Goal: Navigation & Orientation: Go to known website

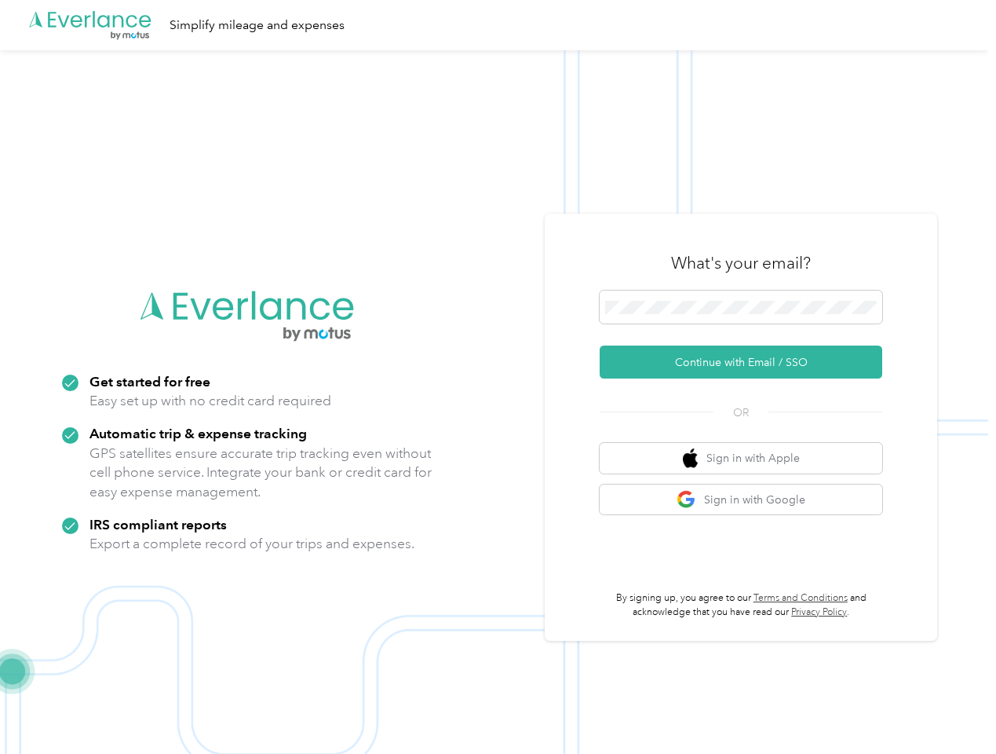
click at [498, 377] on img at bounding box center [494, 427] width 989 height 754
click at [498, 25] on div ".cls-1 { fill: #00adee; } .cls-2 { fill: #fff; } .cls-3 { fill: #707372; } .cls…" at bounding box center [494, 25] width 989 height 50
click at [748, 362] on button "Continue with Email / SSO" at bounding box center [741, 362] width 283 height 33
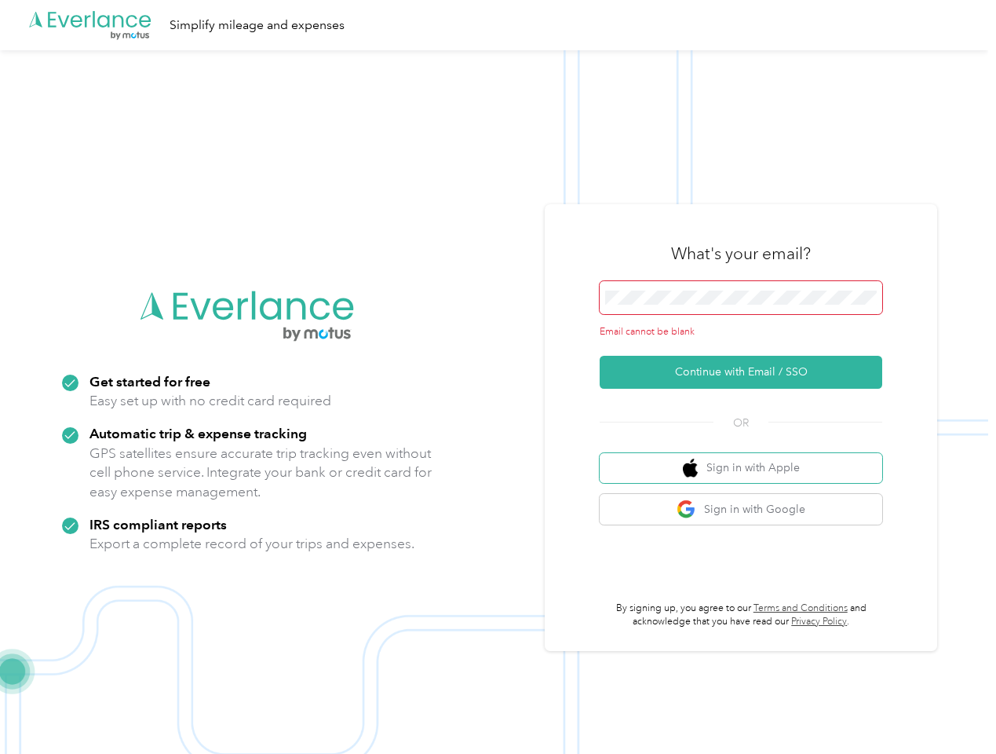
click at [748, 458] on button "Sign in with Apple" at bounding box center [741, 468] width 283 height 31
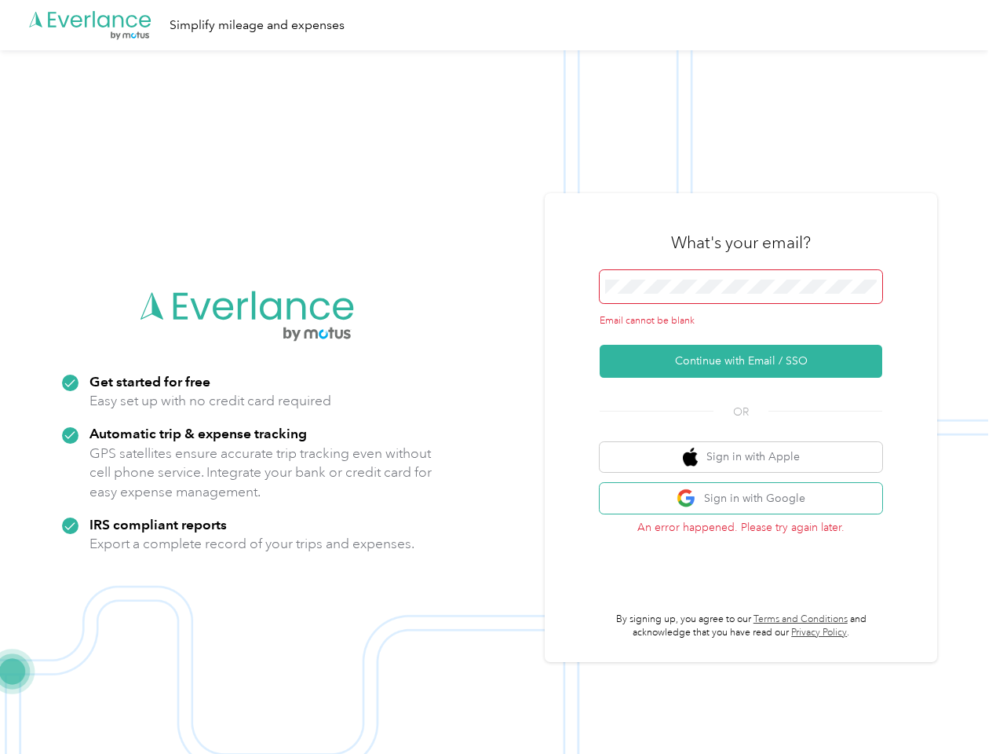
click at [748, 499] on button "Sign in with Google" at bounding box center [741, 498] width 283 height 31
